Goal: Information Seeking & Learning: Understand process/instructions

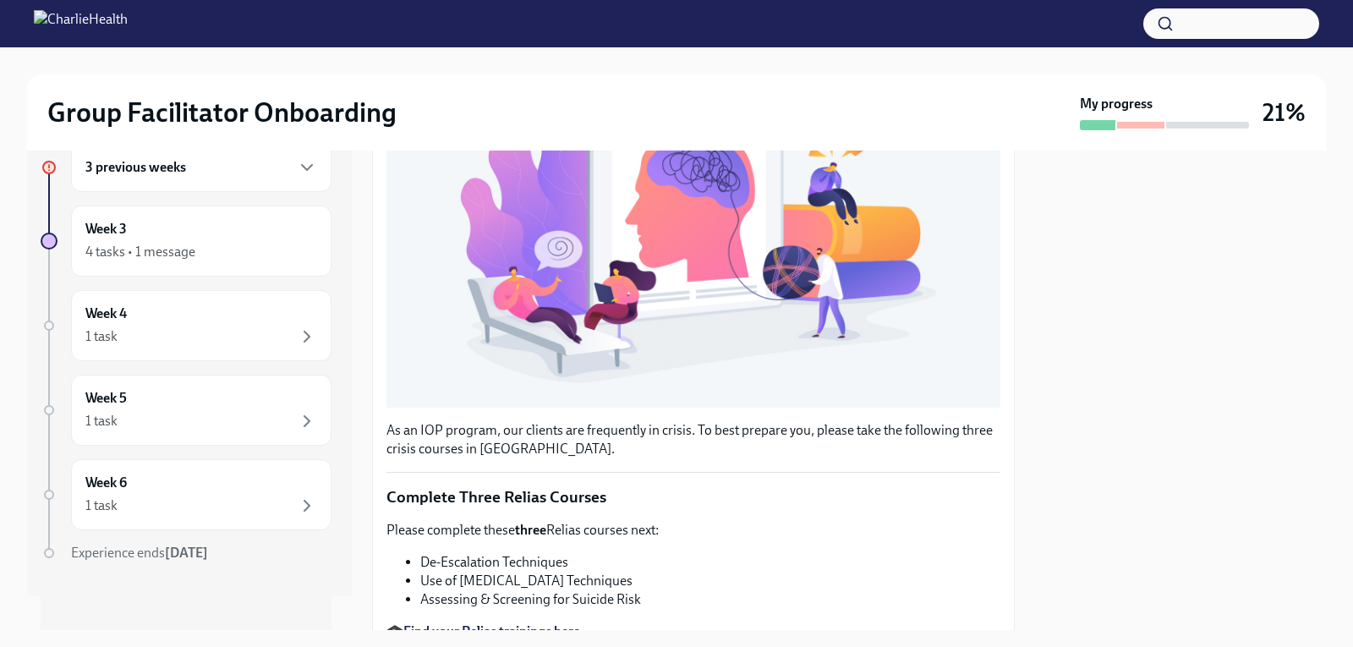
scroll to position [403, 0]
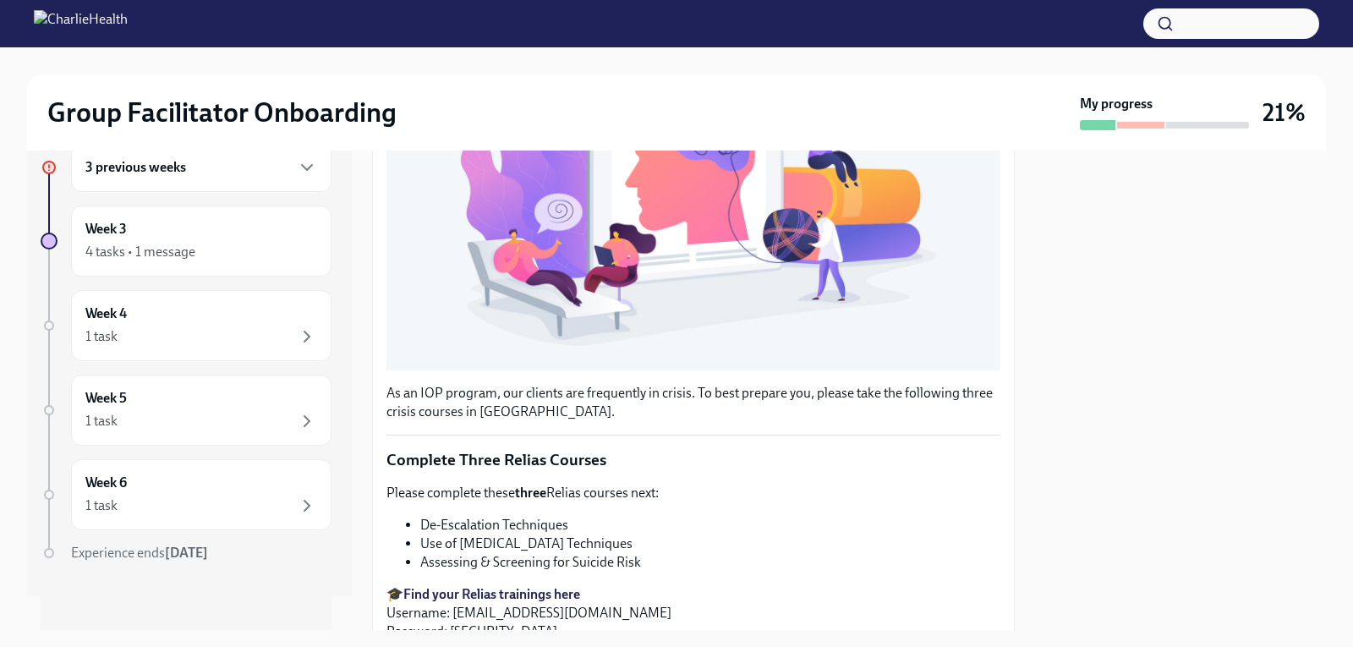
drag, startPoint x: 659, startPoint y: 610, endPoint x: 466, endPoint y: 594, distance: 193.4
click at [489, 603] on p "🎓 Find your Relias trainings here Username: [EMAIL_ADDRESS][DOMAIN_NAME] Passwo…" at bounding box center [693, 613] width 614 height 56
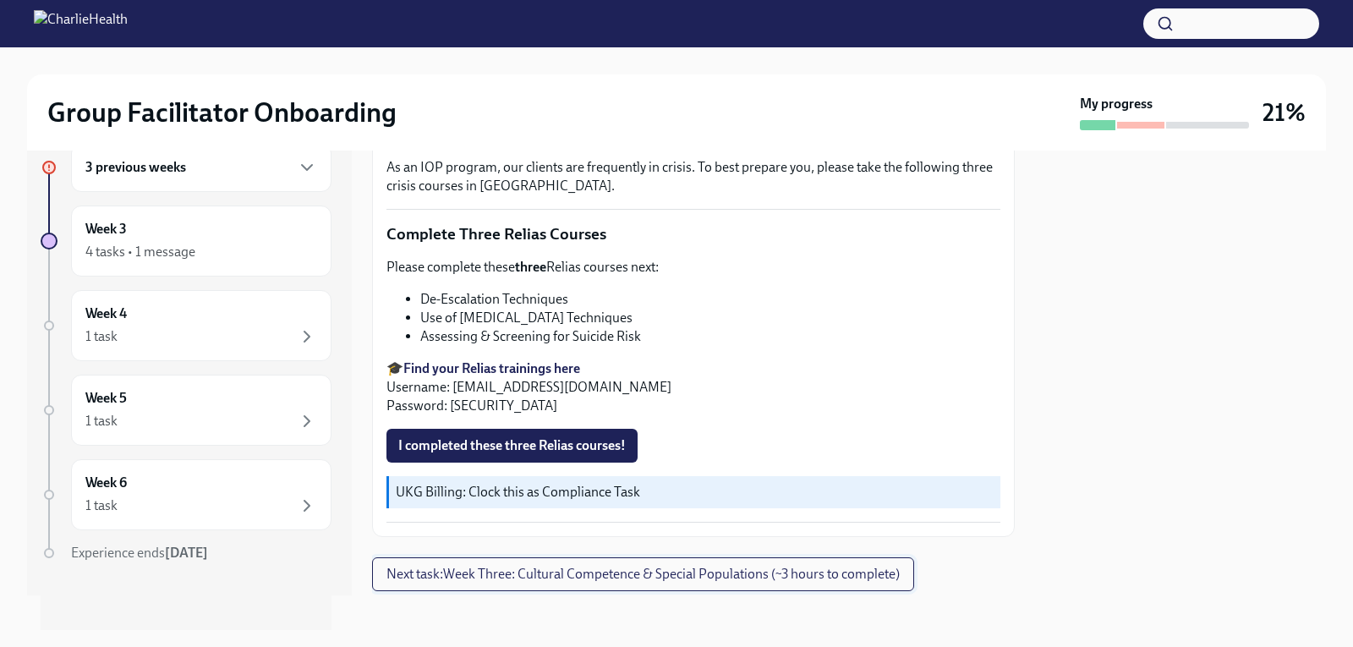
scroll to position [637, 0]
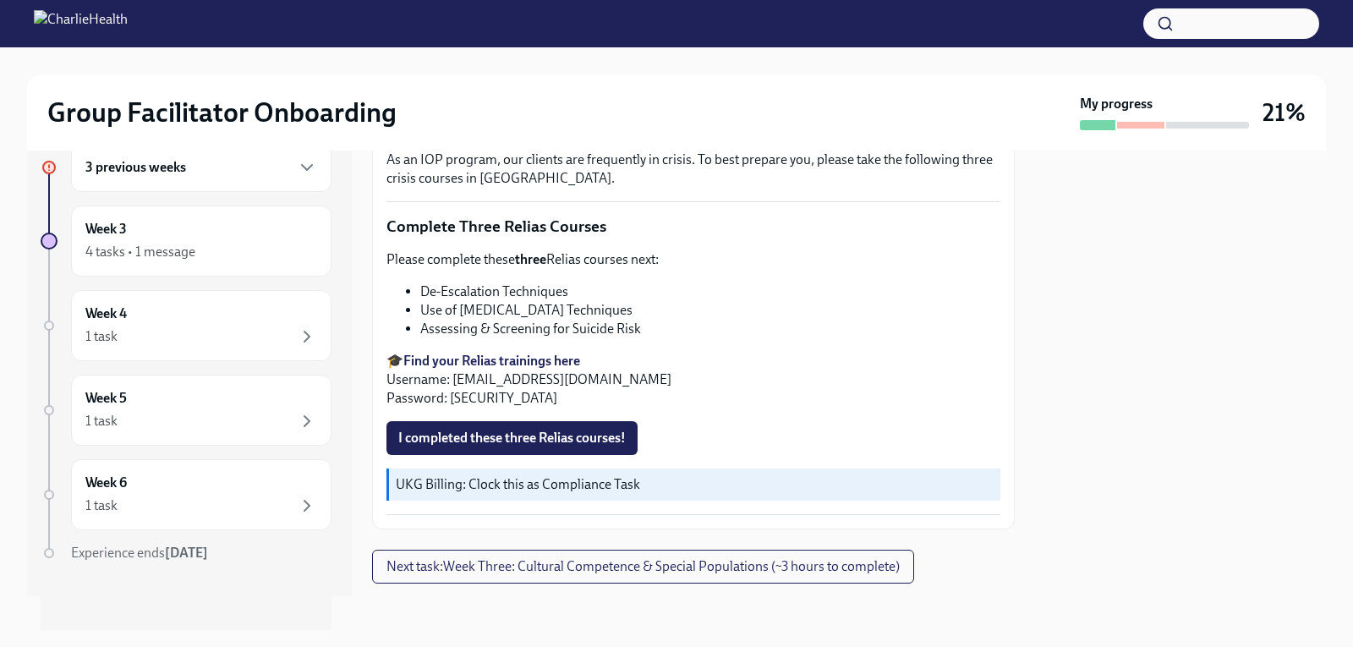
click at [697, 421] on div "I completed these three Relias courses!" at bounding box center [693, 438] width 614 height 34
drag, startPoint x: 446, startPoint y: 371, endPoint x: 601, endPoint y: 379, distance: 155.8
click at [601, 379] on p "🎓 Find your Relias trainings here Username: [EMAIL_ADDRESS][DOMAIN_NAME] Passwo…" at bounding box center [693, 380] width 614 height 56
click at [703, 394] on p "🎓 Find your Relias trainings here Username: [EMAIL_ADDRESS][DOMAIN_NAME] Passwo…" at bounding box center [693, 380] width 614 height 56
drag, startPoint x: 663, startPoint y: 374, endPoint x: 458, endPoint y: 375, distance: 204.6
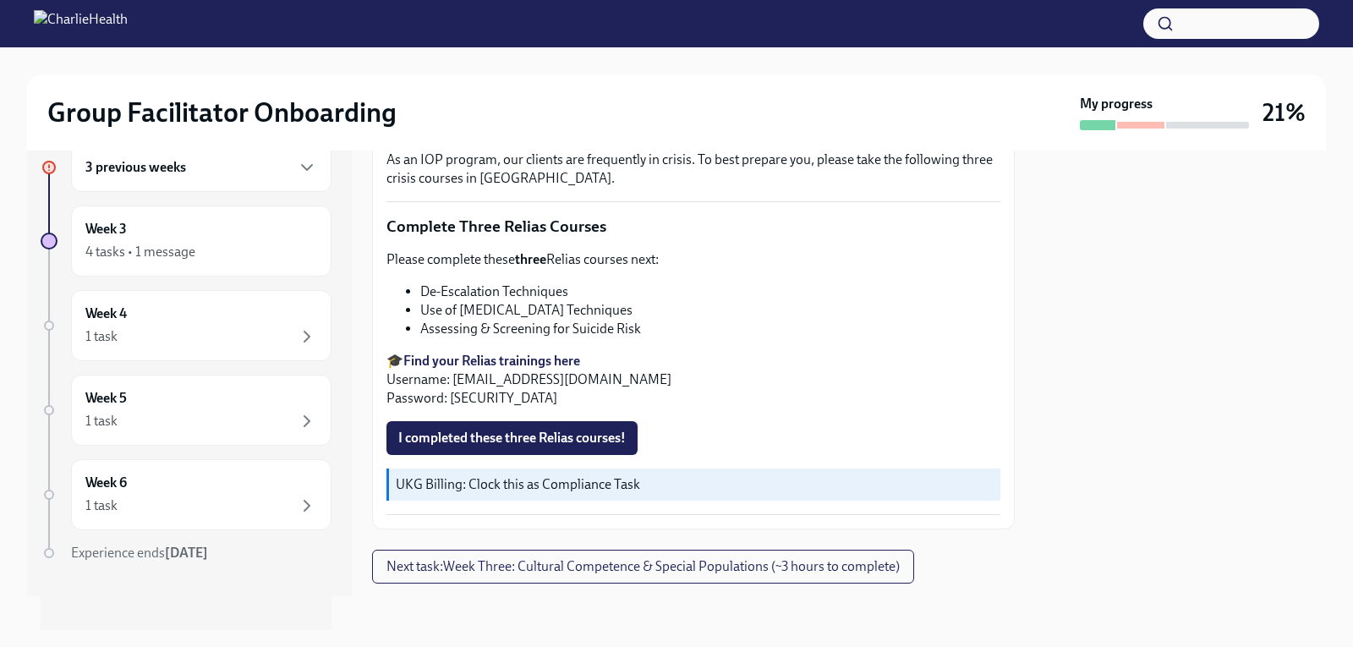
click at [458, 375] on p "🎓 Find your Relias trainings here Username: [EMAIL_ADDRESS][DOMAIN_NAME] Passwo…" at bounding box center [693, 380] width 614 height 56
copy p "[EMAIL_ADDRESS][DOMAIN_NAME]"
drag, startPoint x: 534, startPoint y: 351, endPoint x: 838, endPoint y: 360, distance: 304.5
click at [838, 360] on p "🎓 Find your Relias trainings here Username: [EMAIL_ADDRESS][DOMAIN_NAME] Passwo…" at bounding box center [693, 380] width 614 height 56
click at [439, 558] on span "Next task : Week Three: Cultural Competence & Special Populations (~3 hours to …" at bounding box center [642, 566] width 513 height 17
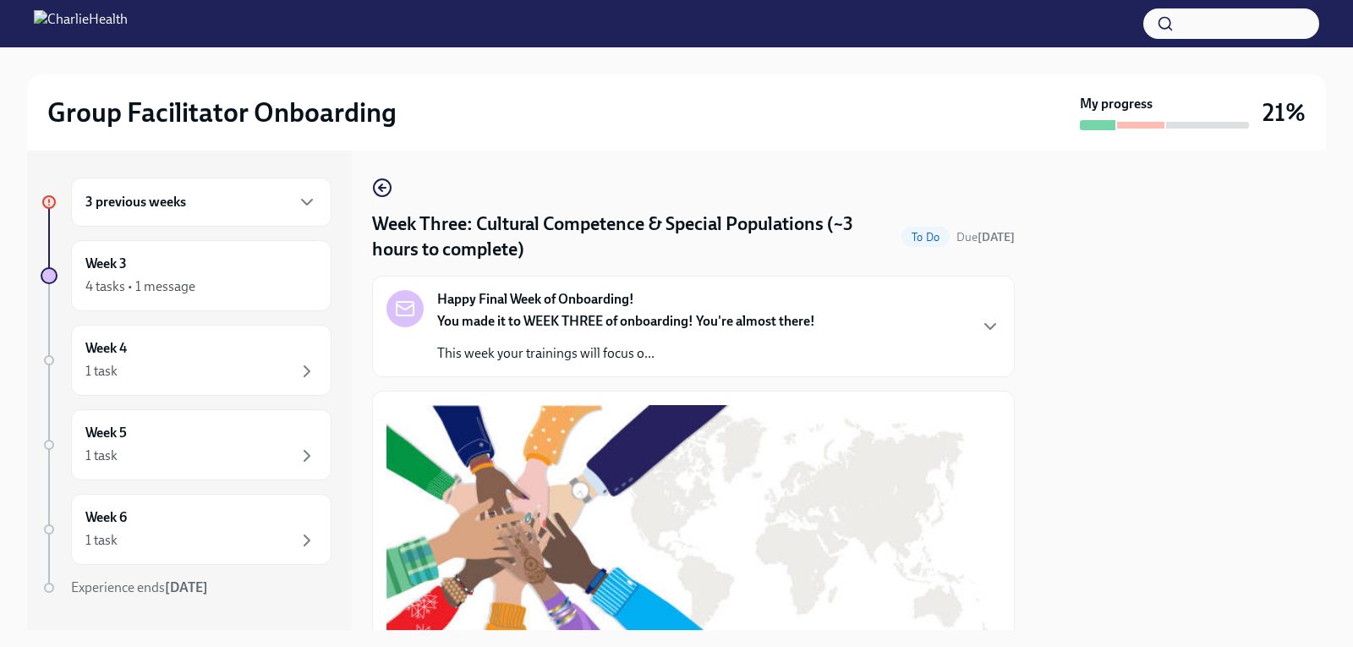
click at [272, 203] on div "3 previous weeks" at bounding box center [201, 202] width 232 height 20
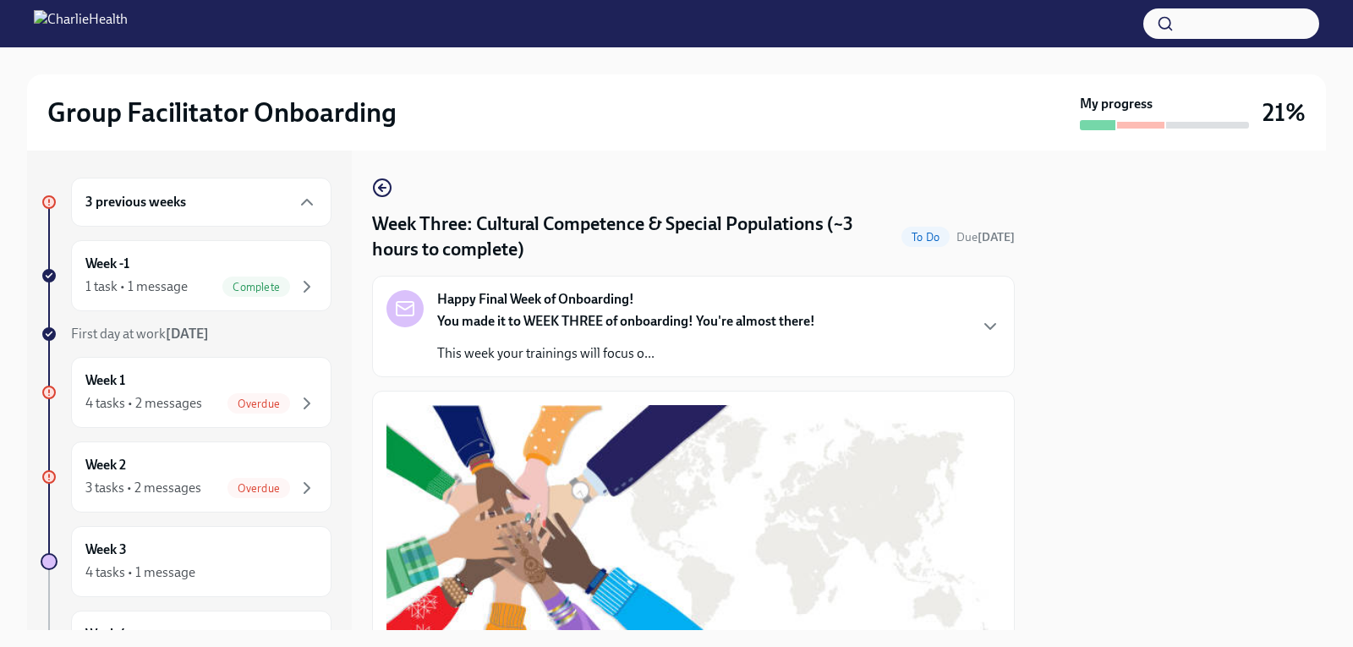
click at [190, 211] on div "3 previous weeks" at bounding box center [201, 202] width 232 height 20
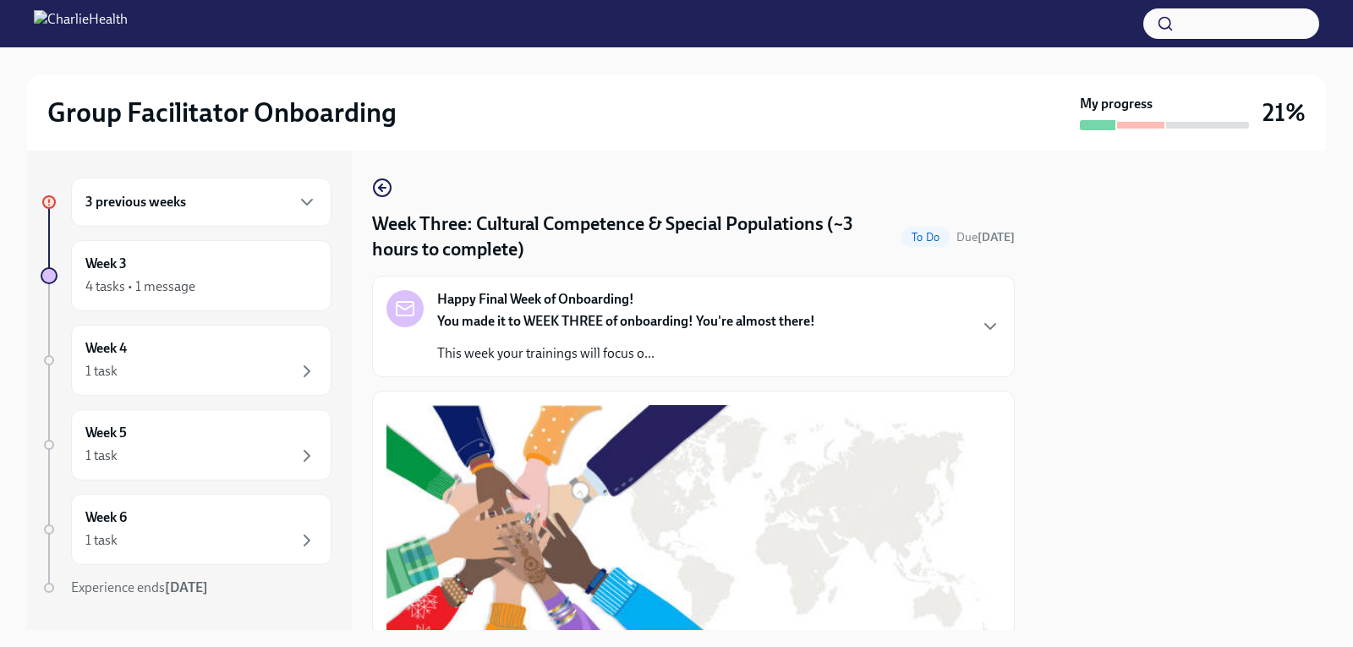
click at [254, 206] on div "3 previous weeks" at bounding box center [201, 202] width 232 height 20
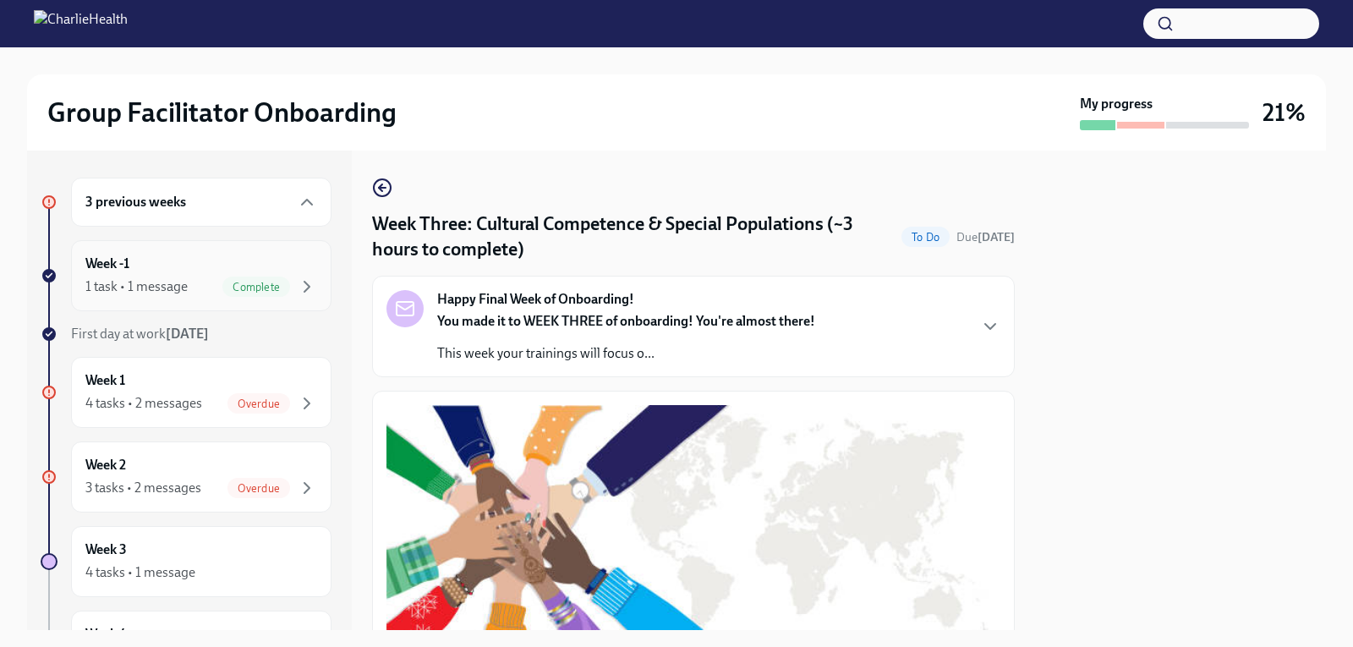
click at [193, 272] on div "Week -1 1 task • 1 message Complete" at bounding box center [201, 275] width 232 height 42
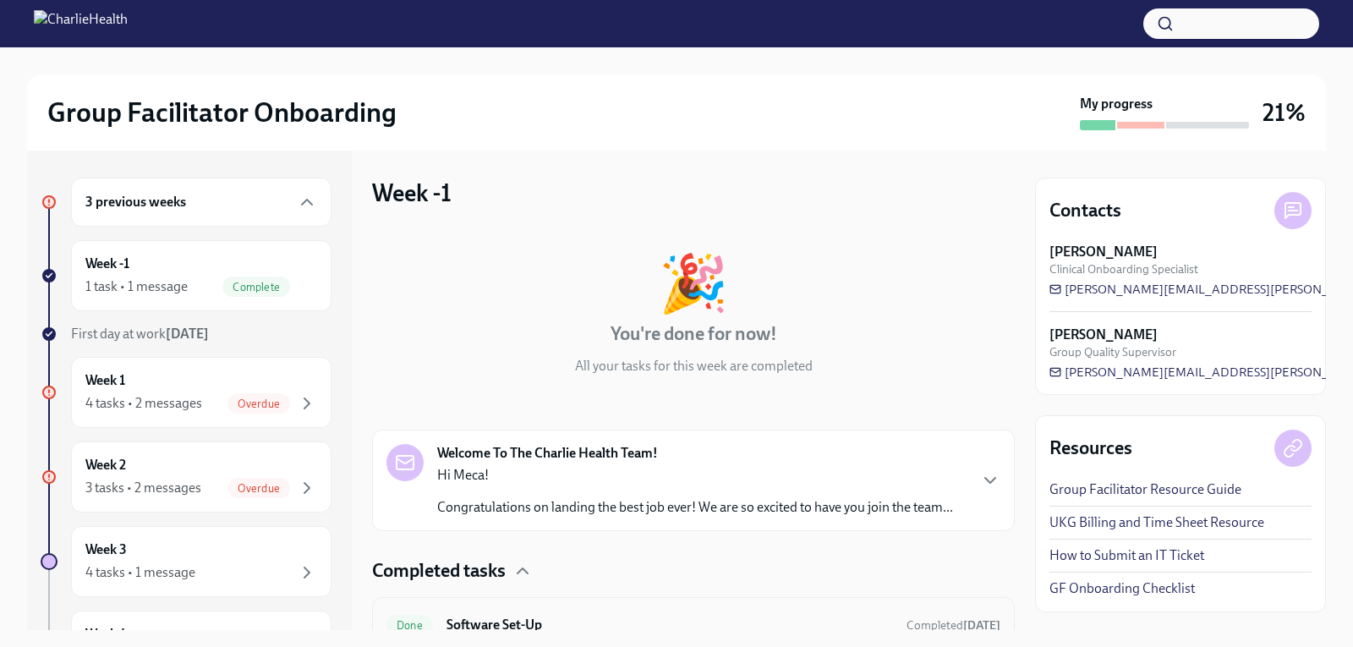
scroll to position [96, 0]
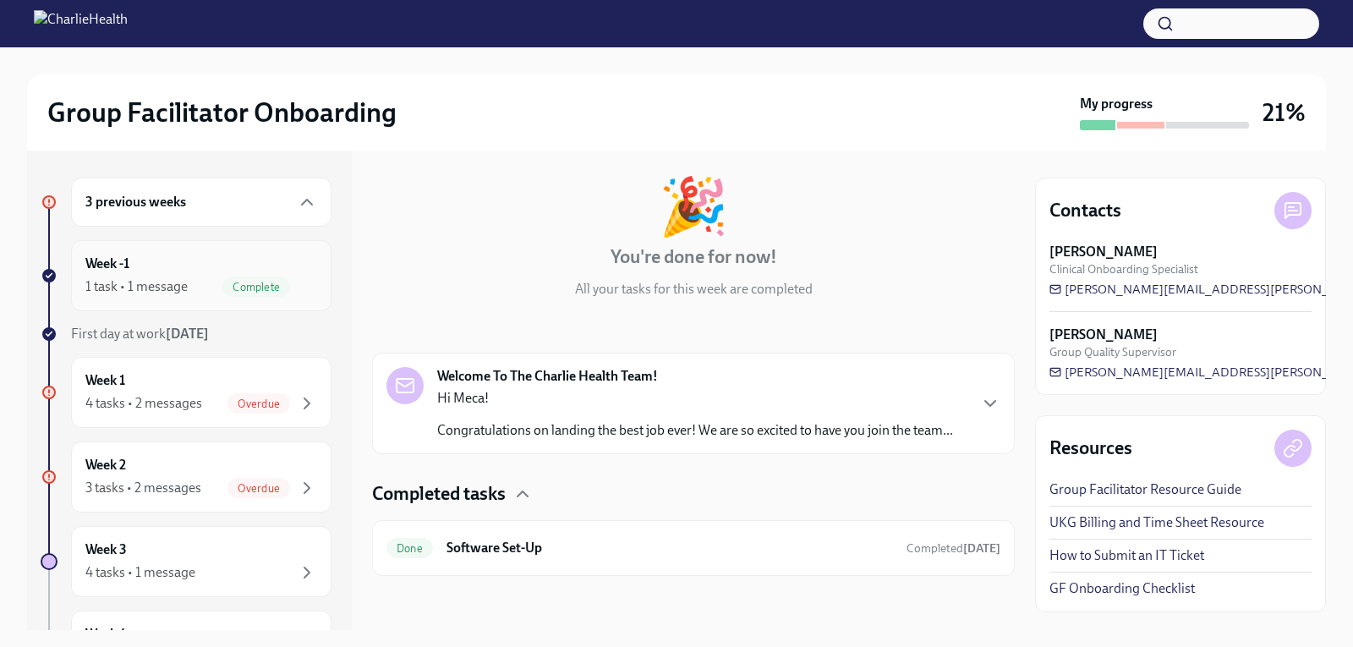
click at [96, 267] on h6 "Week -1" at bounding box center [107, 263] width 44 height 19
click at [96, 262] on h6 "Week -1" at bounding box center [107, 263] width 44 height 19
click at [105, 391] on div "Week 1 4 tasks • 2 messages Overdue" at bounding box center [201, 392] width 232 height 42
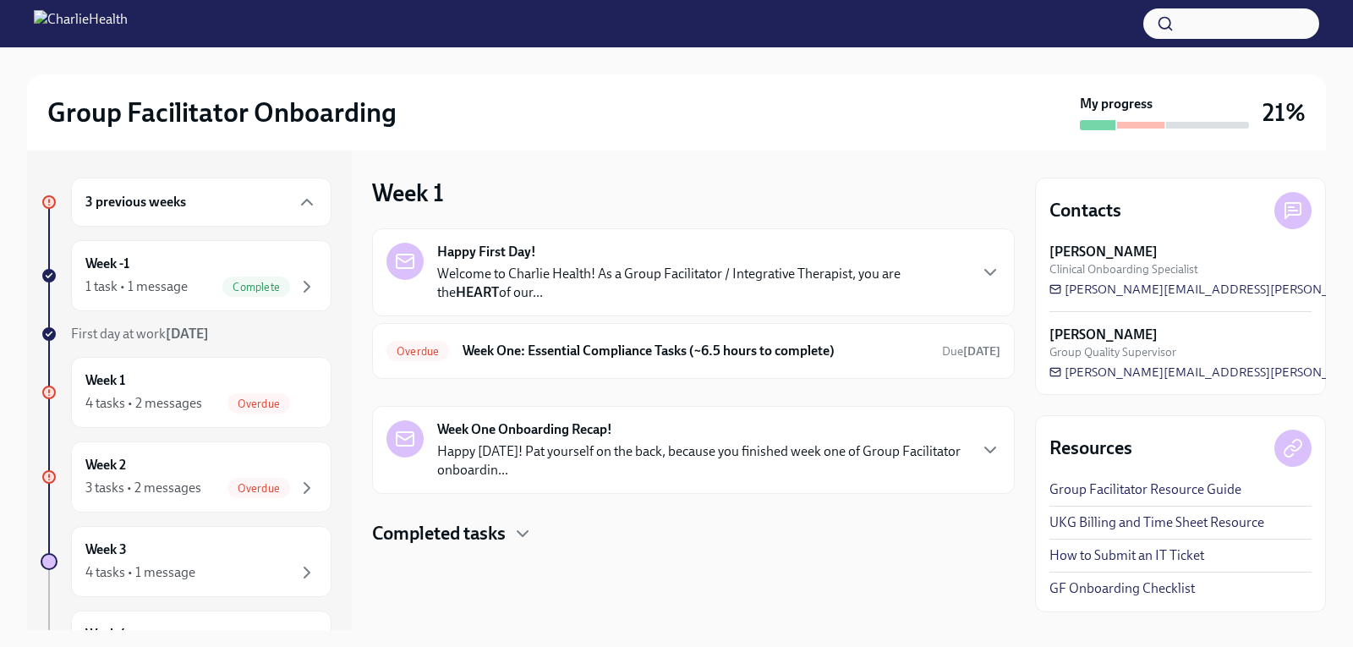
click at [790, 280] on p "Welcome to Charlie Health! As a Group Facilitator / Integrative Therapist, you …" at bounding box center [701, 283] width 529 height 37
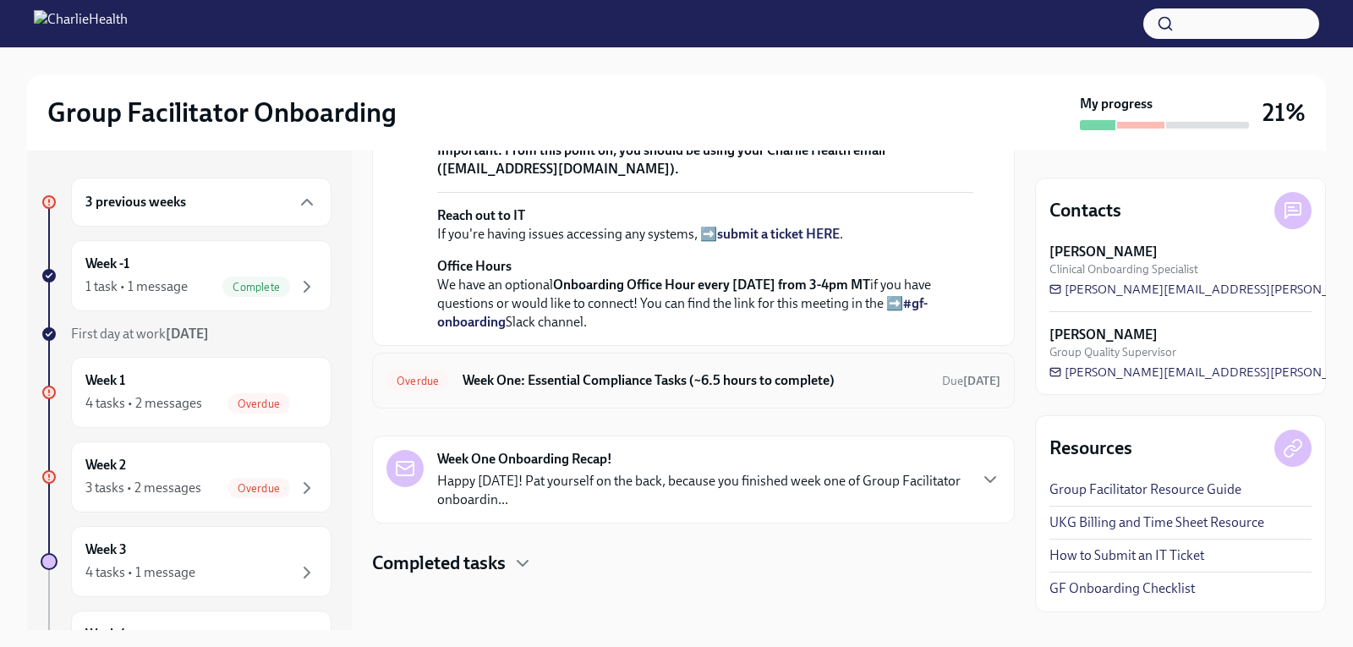
scroll to position [705, 0]
click at [416, 379] on span "Overdue" at bounding box center [417, 381] width 63 height 13
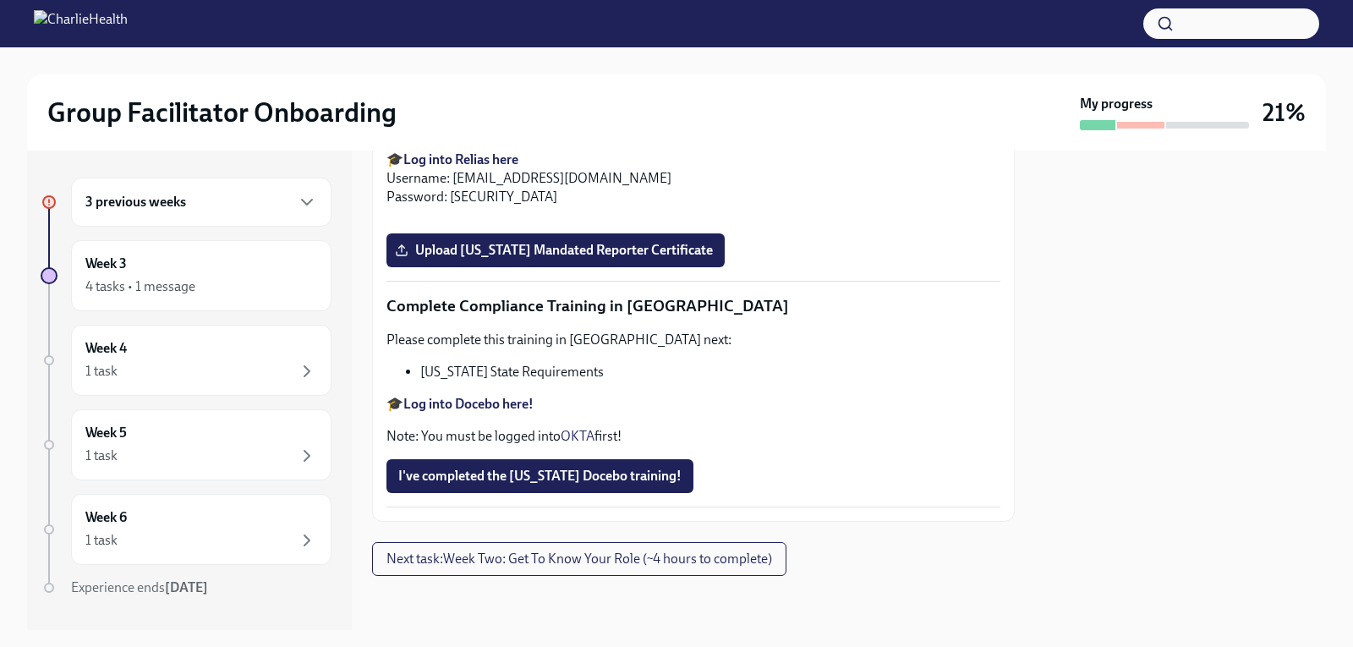
scroll to position [3746, 0]
click at [538, 565] on span "Next task : Week Two: Get To Know Your Role (~4 hours to complete)" at bounding box center [579, 558] width 386 height 17
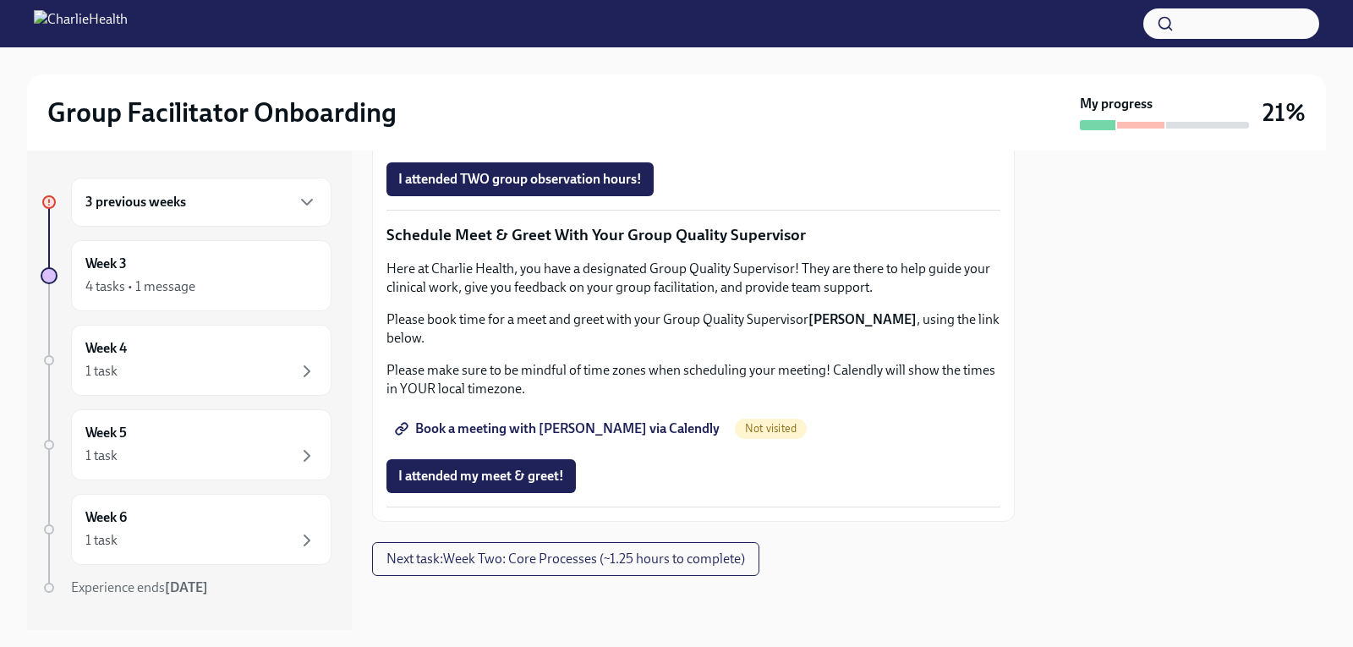
scroll to position [1640, 0]
click at [544, 563] on span "Next task : Week Two: Core Processes (~1.25 hours to complete)" at bounding box center [565, 558] width 358 height 17
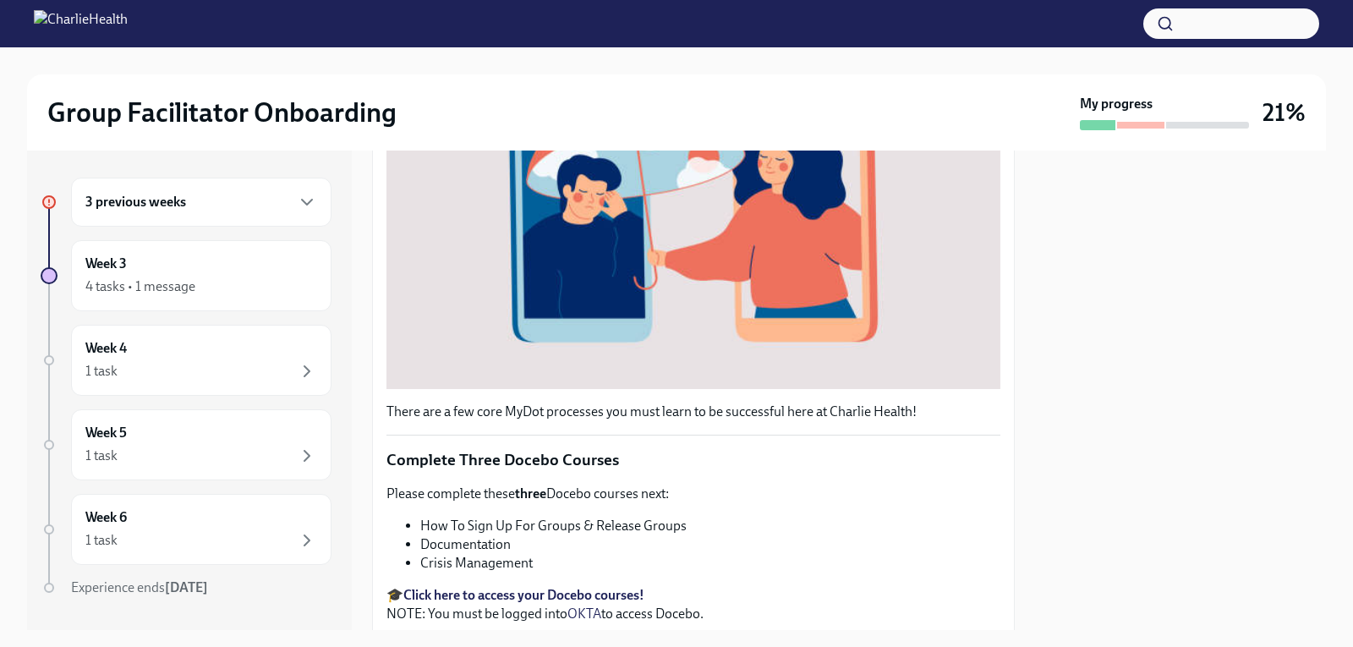
scroll to position [592, 0]
